Goal: Task Accomplishment & Management: Manage account settings

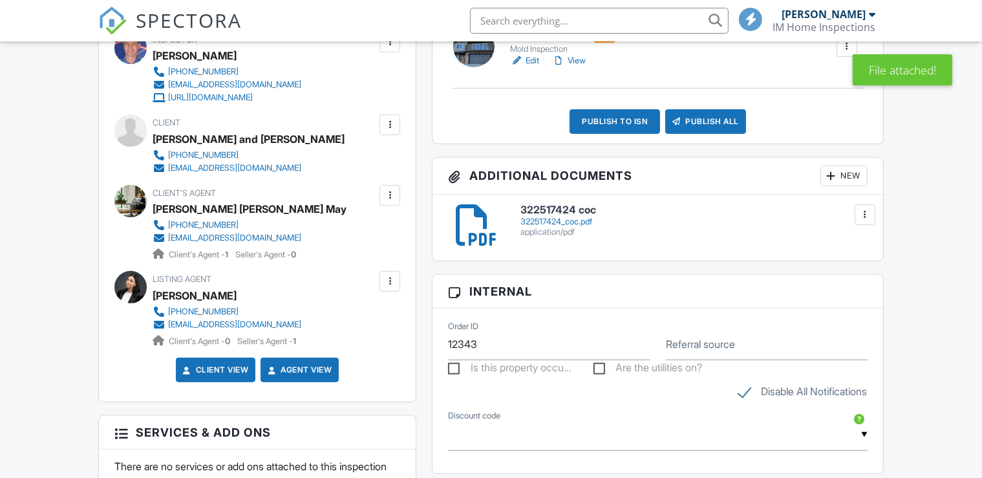
click at [847, 172] on div "New" at bounding box center [844, 176] width 47 height 21
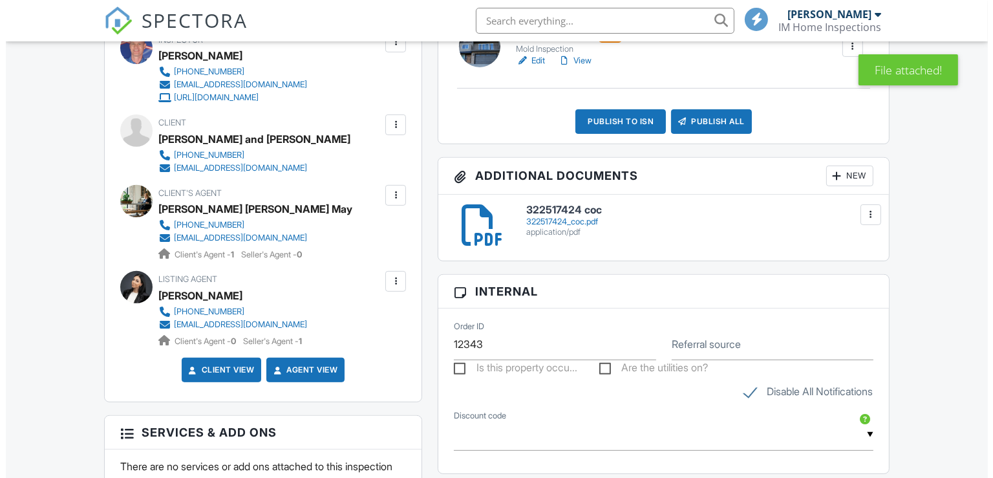
scroll to position [478, 0]
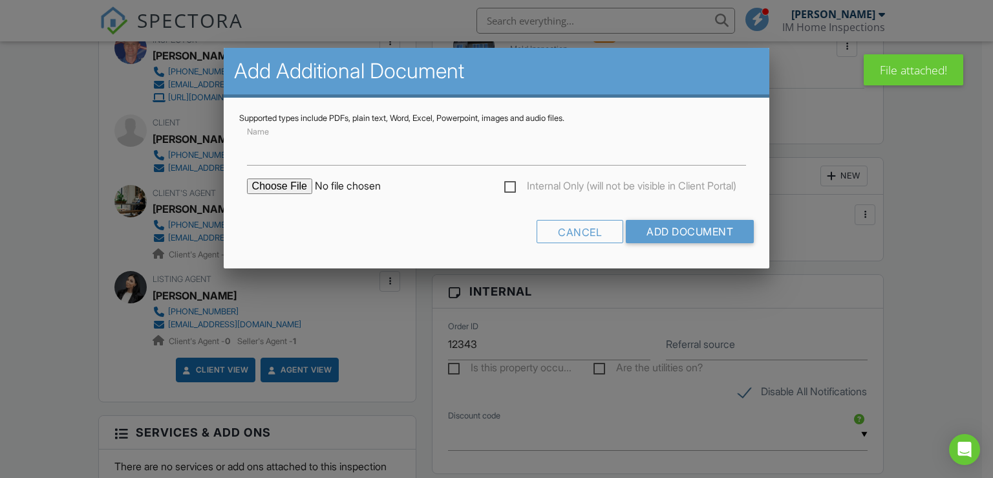
click at [286, 191] on input "file" at bounding box center [357, 187] width 220 height 16
type input "C:\fakepath\322517424_001.pdf"
click at [675, 233] on input "Add Document" at bounding box center [690, 231] width 128 height 23
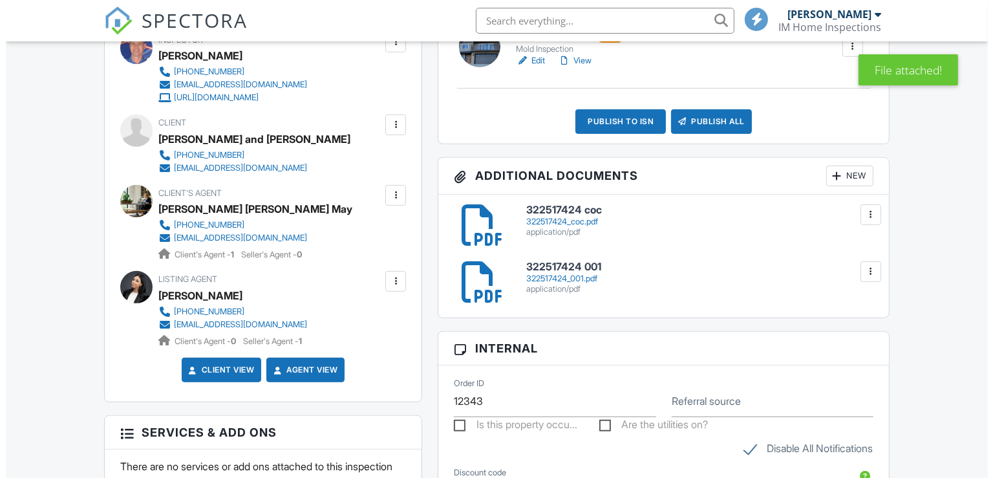
scroll to position [478, 0]
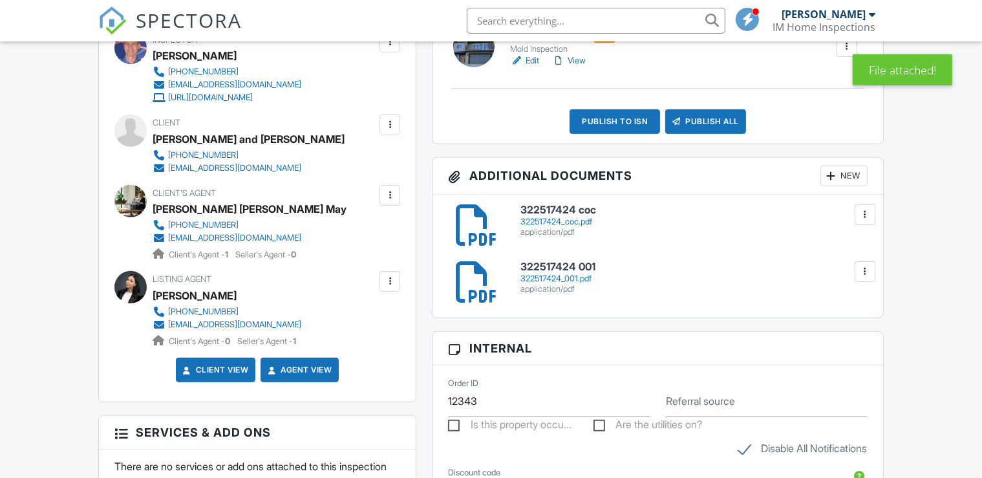
click at [852, 169] on div "New" at bounding box center [844, 176] width 47 height 21
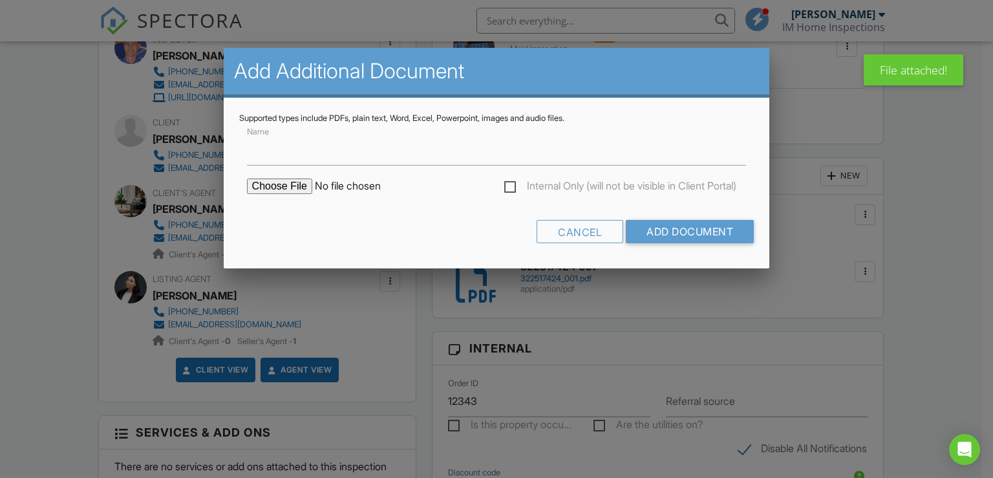
click at [288, 188] on input "file" at bounding box center [357, 187] width 220 height 16
type input "C:\fakepath\322517424_002.pdf"
click at [713, 230] on input "Add Document" at bounding box center [690, 231] width 128 height 23
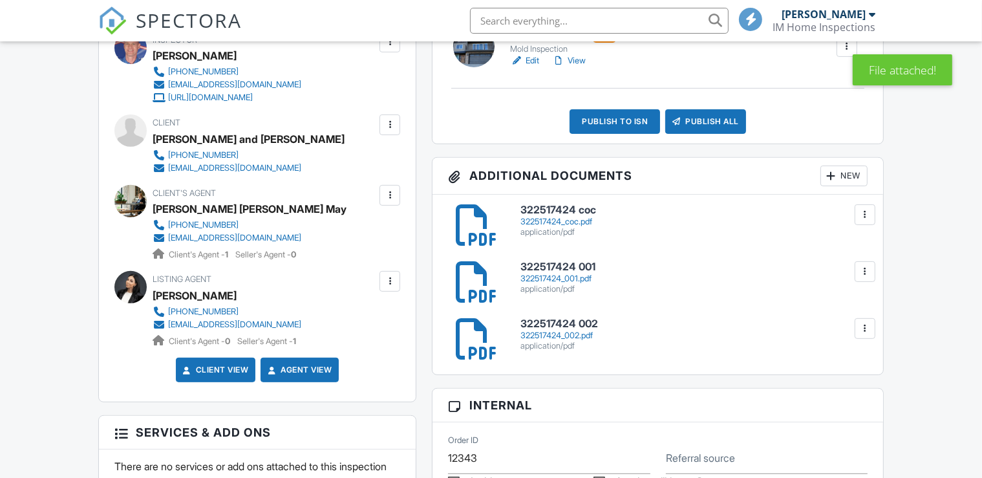
scroll to position [478, 0]
click at [581, 270] on h6 "322517424 001" at bounding box center [694, 267] width 347 height 12
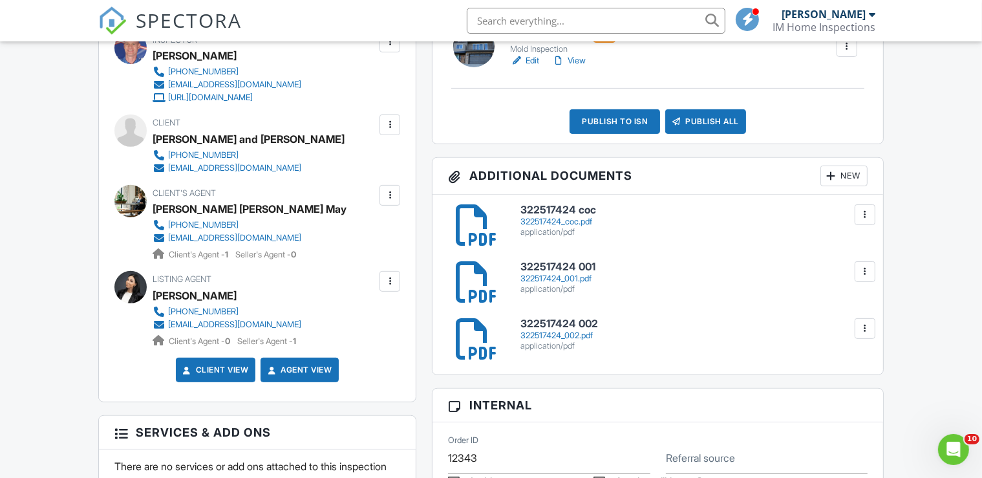
click at [588, 329] on h6 "322517424 002" at bounding box center [694, 324] width 347 height 12
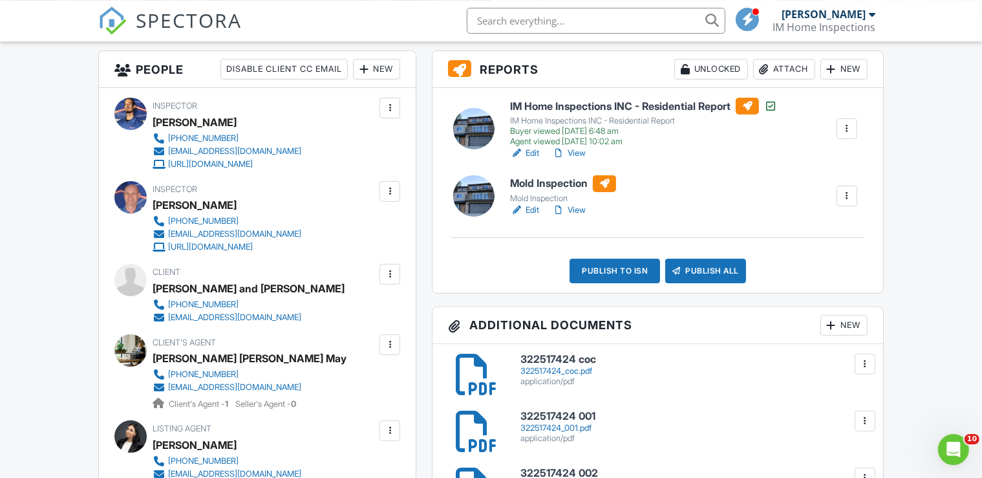
scroll to position [273, 0]
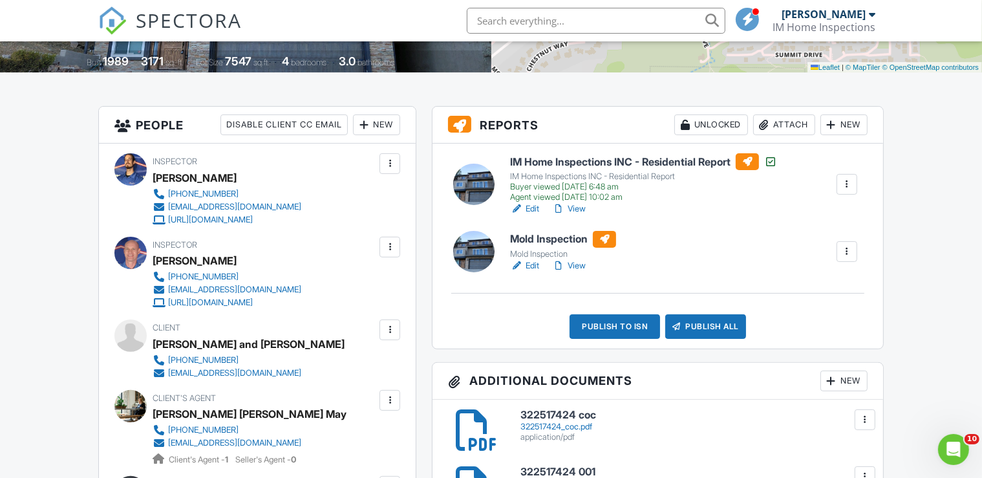
click at [536, 262] on link "Edit" at bounding box center [524, 265] width 29 height 13
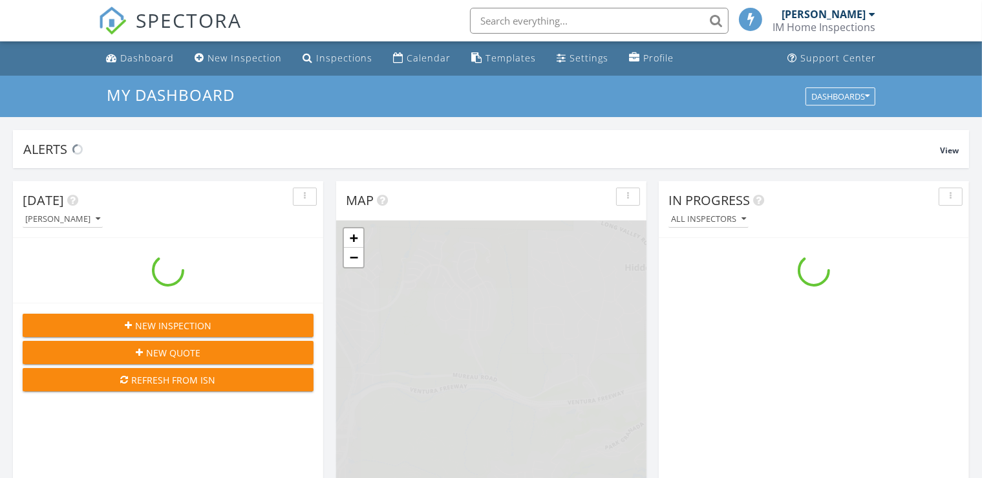
scroll to position [1189, 994]
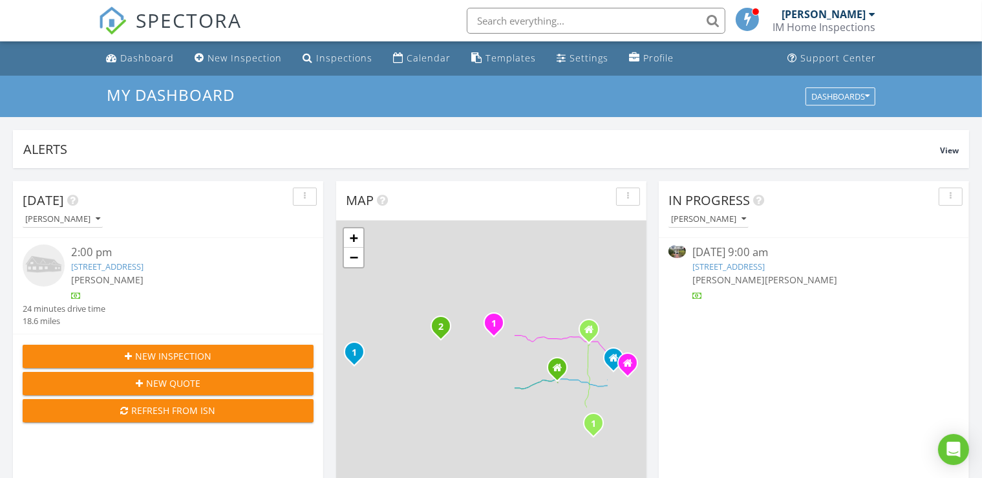
click at [119, 265] on link "2307 32nd St Unit 1, Santa Monica, CA 90405" at bounding box center [107, 267] width 72 height 12
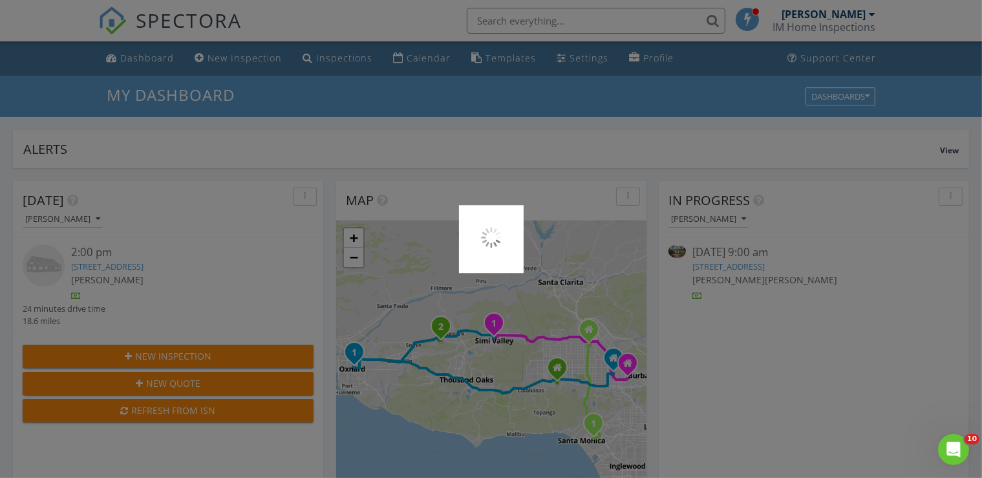
scroll to position [0, 0]
